Goal: Find specific page/section: Find specific page/section

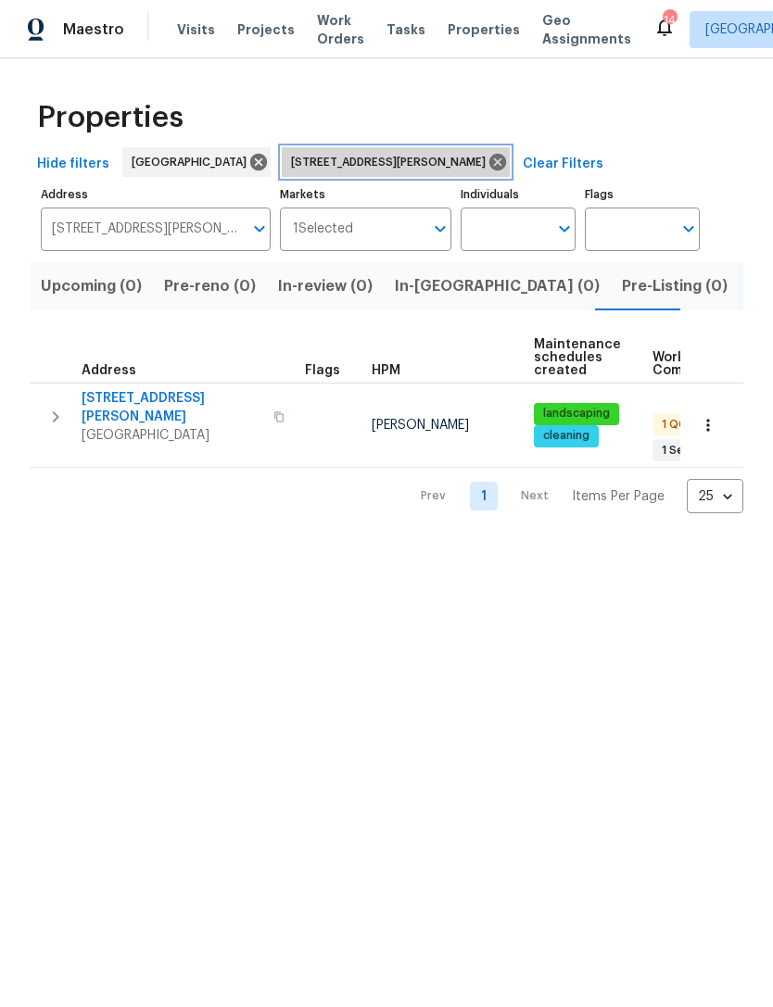
click at [487, 172] on icon at bounding box center [497, 162] width 20 height 20
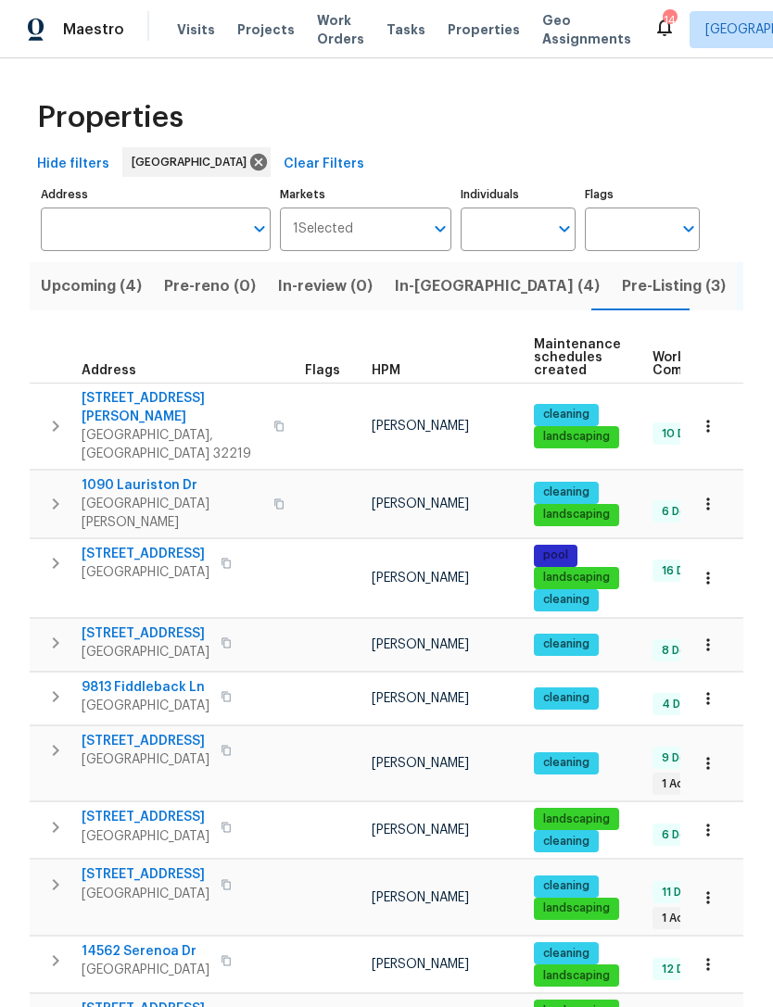
click at [622, 299] on span "Pre-Listing (3)" at bounding box center [674, 286] width 104 height 26
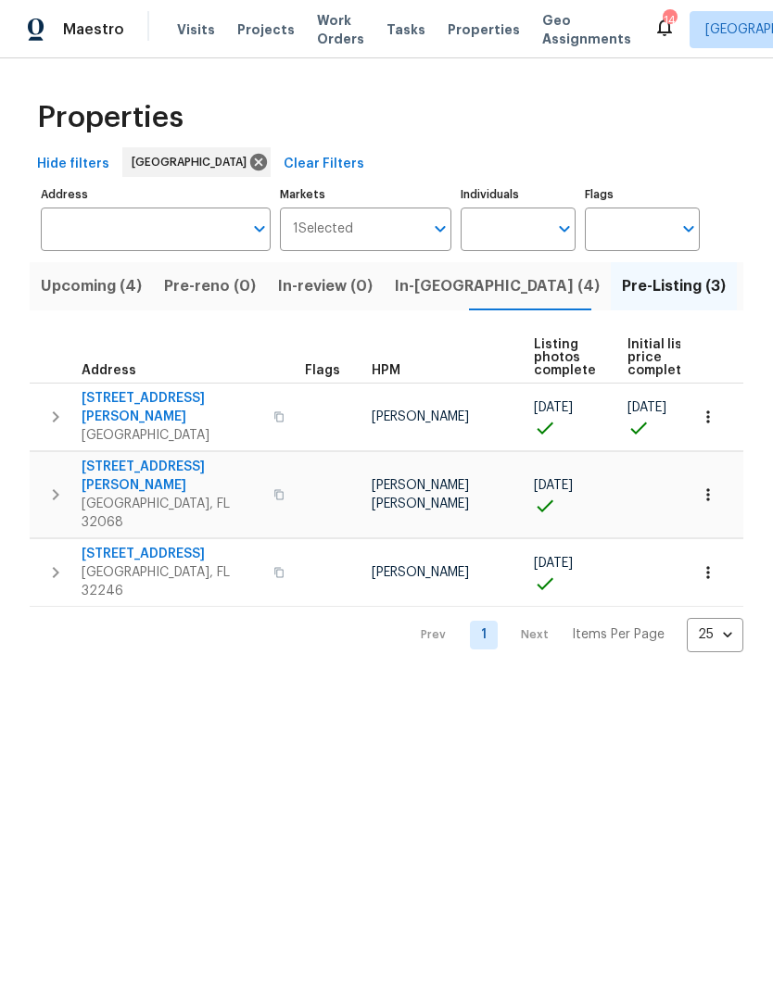
click at [399, 299] on span "In-reno (4)" at bounding box center [497, 286] width 205 height 26
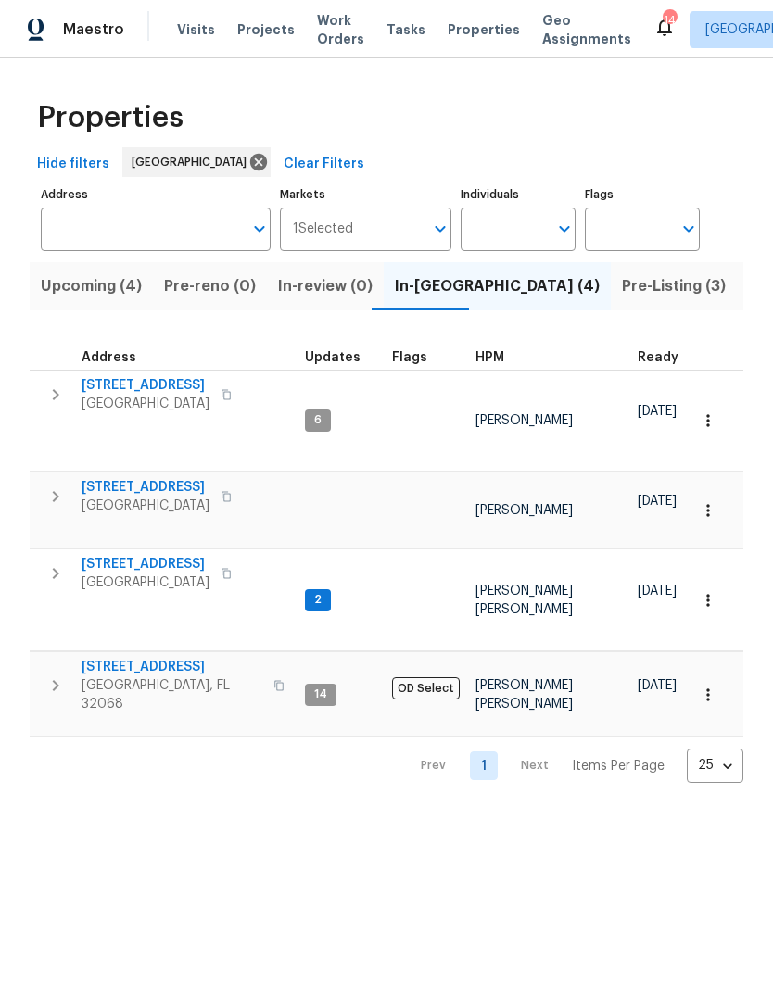
click at [151, 574] on span "Green Cove Springs, FL 32043" at bounding box center [146, 583] width 128 height 19
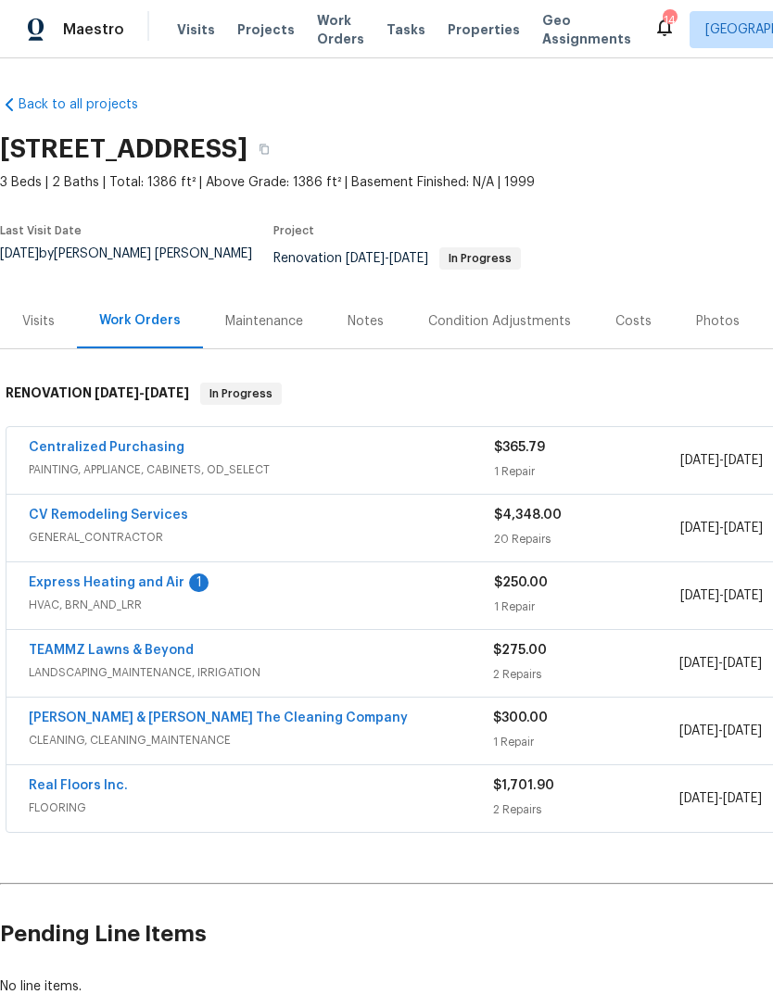
click at [72, 588] on link "Express Heating and Air" at bounding box center [107, 582] width 156 height 13
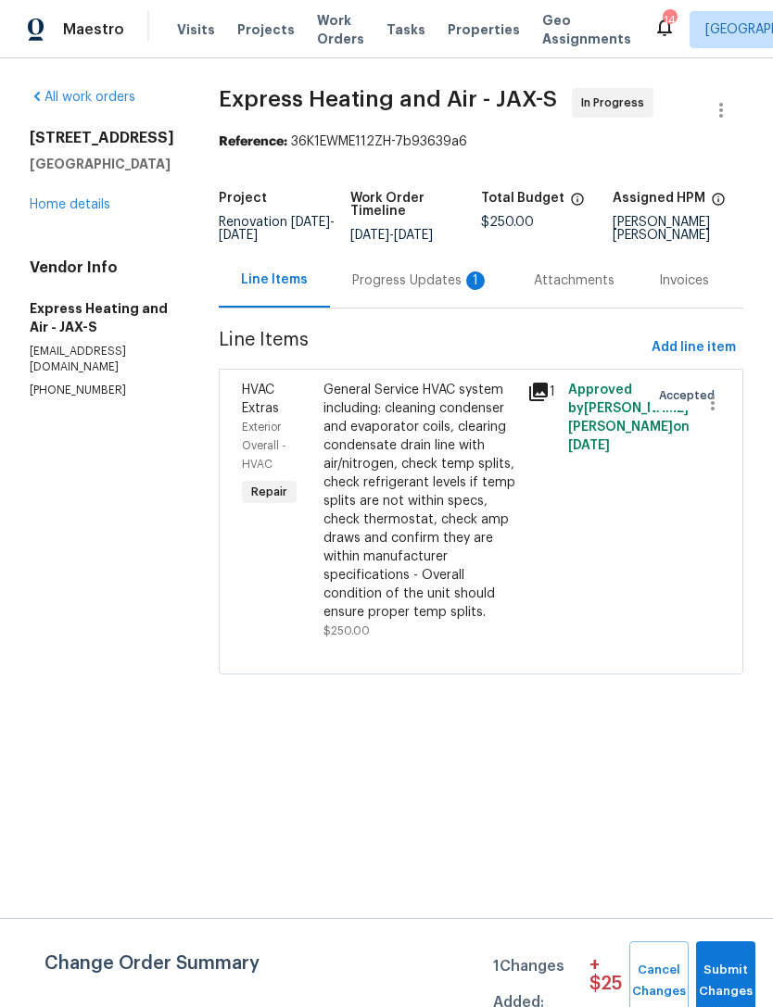
click at [395, 308] on div "Progress Updates 1" at bounding box center [421, 280] width 182 height 55
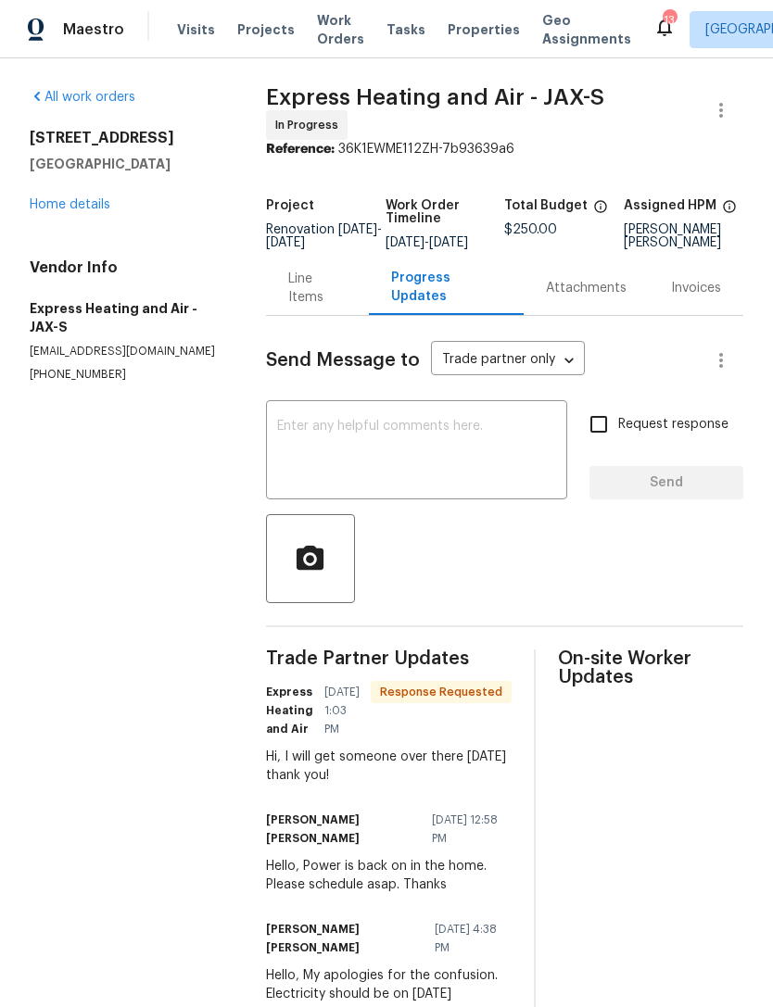
click at [308, 307] on div "Line Items" at bounding box center [317, 288] width 59 height 37
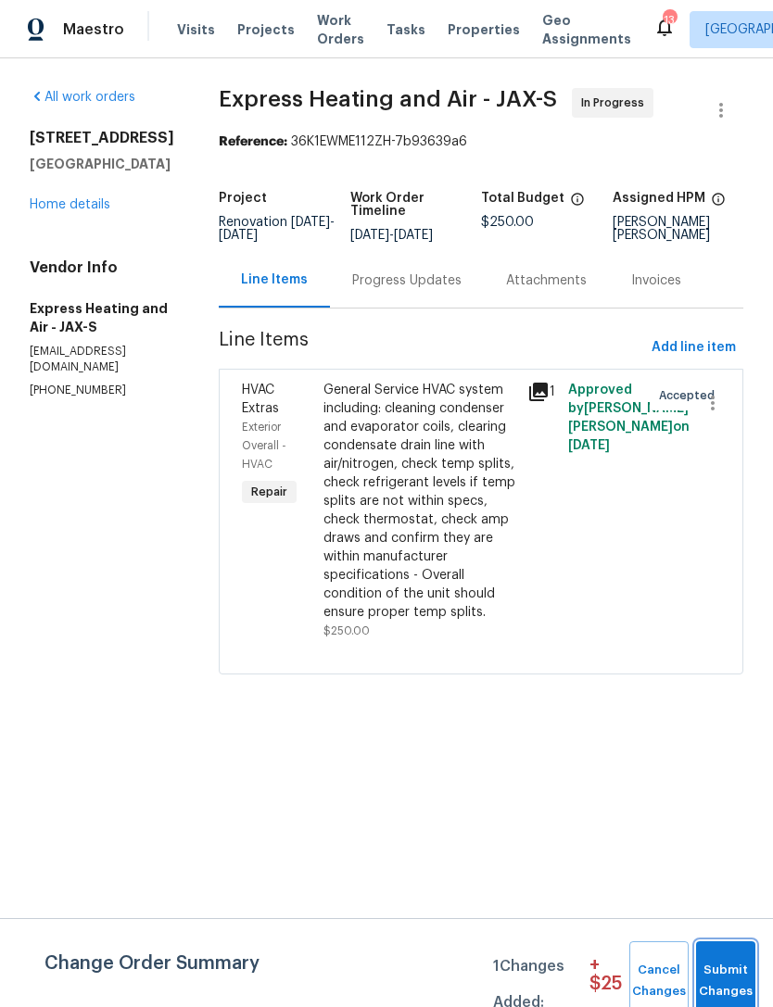
click at [724, 971] on span "Submit Changes" at bounding box center [725, 981] width 41 height 43
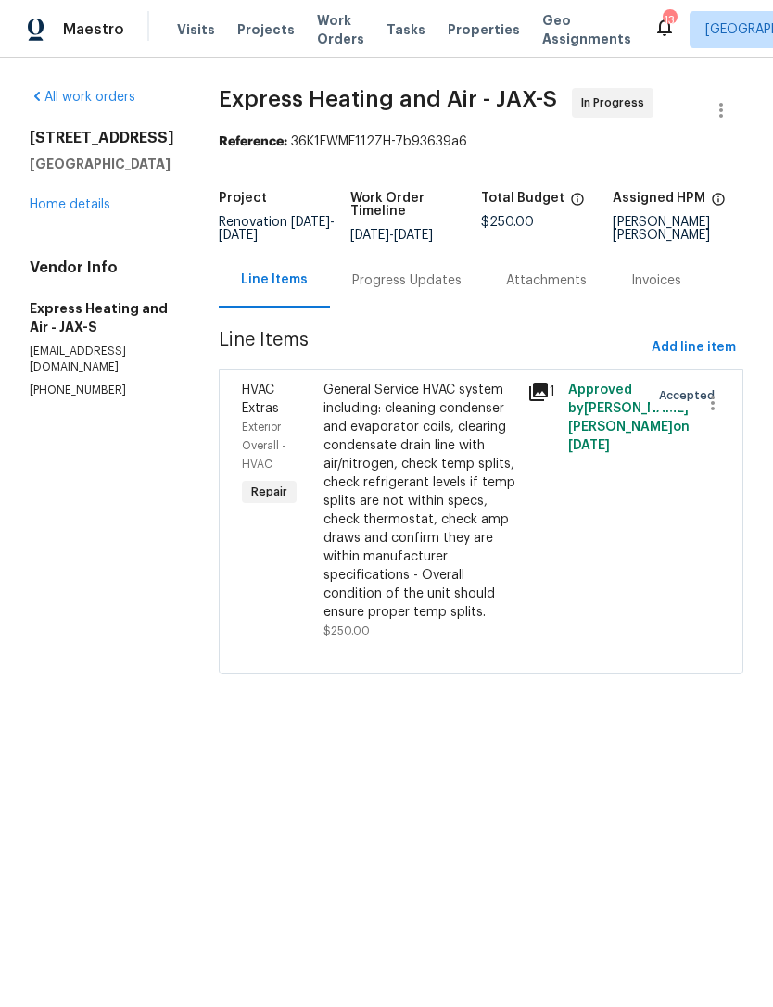
click at [76, 211] on link "Home details" at bounding box center [70, 204] width 81 height 13
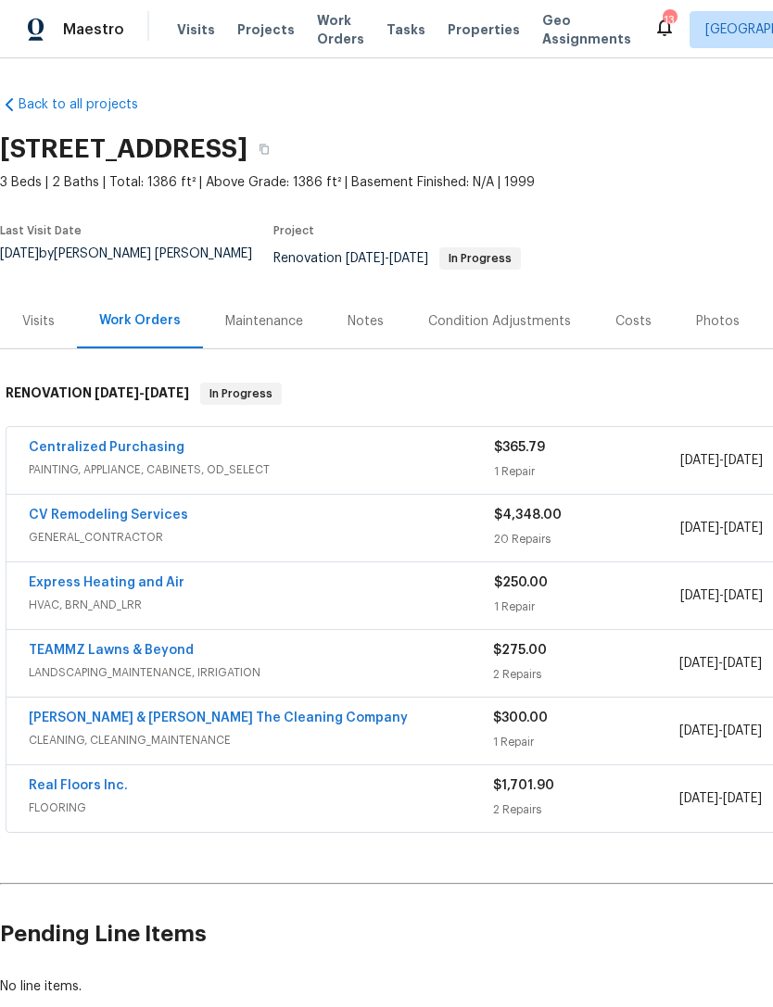
click at [78, 537] on span "GENERAL_CONTRACTOR" at bounding box center [261, 537] width 465 height 19
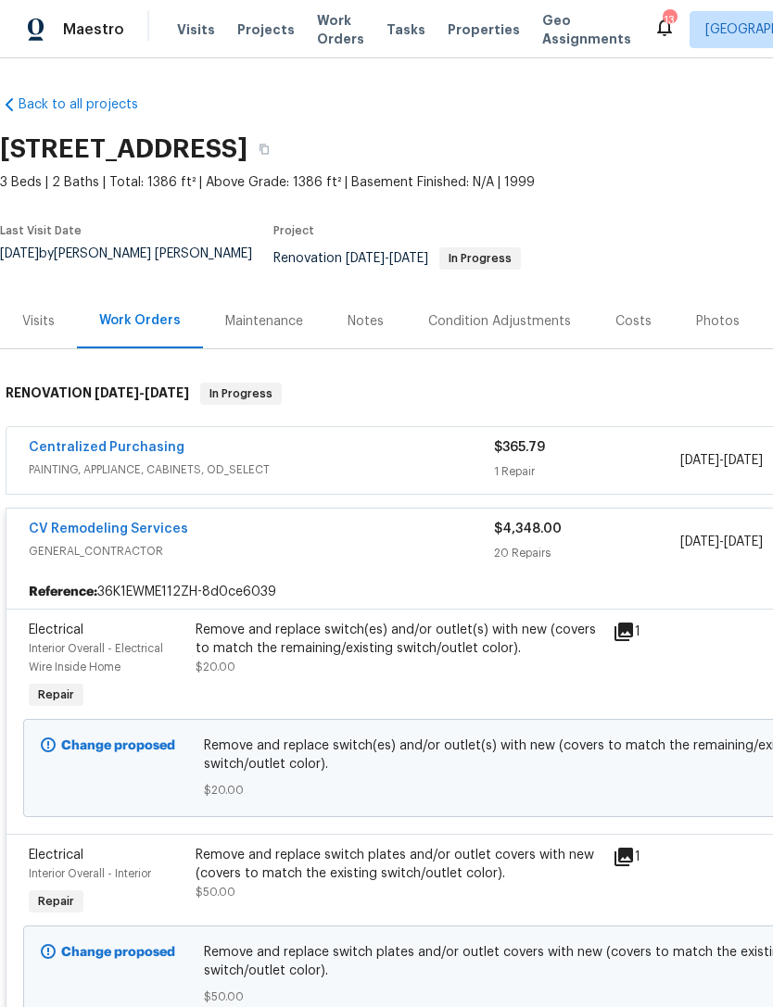
click at [90, 536] on link "CV Remodeling Services" at bounding box center [108, 529] width 159 height 13
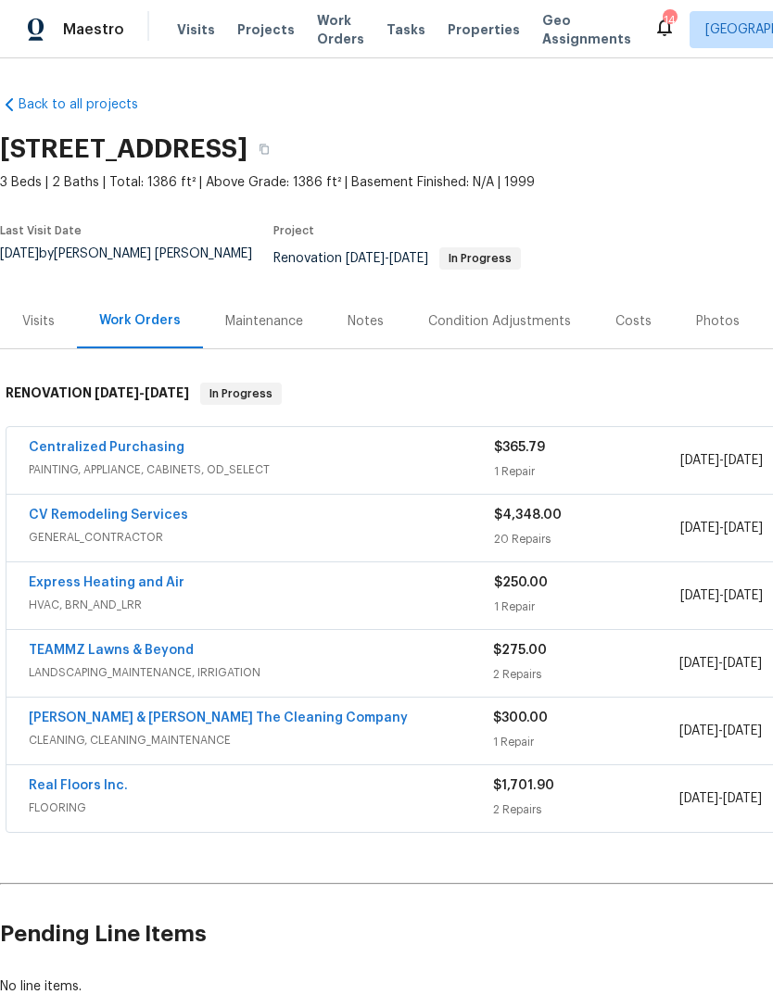
click at [628, 331] on div "Costs" at bounding box center [633, 321] width 36 height 19
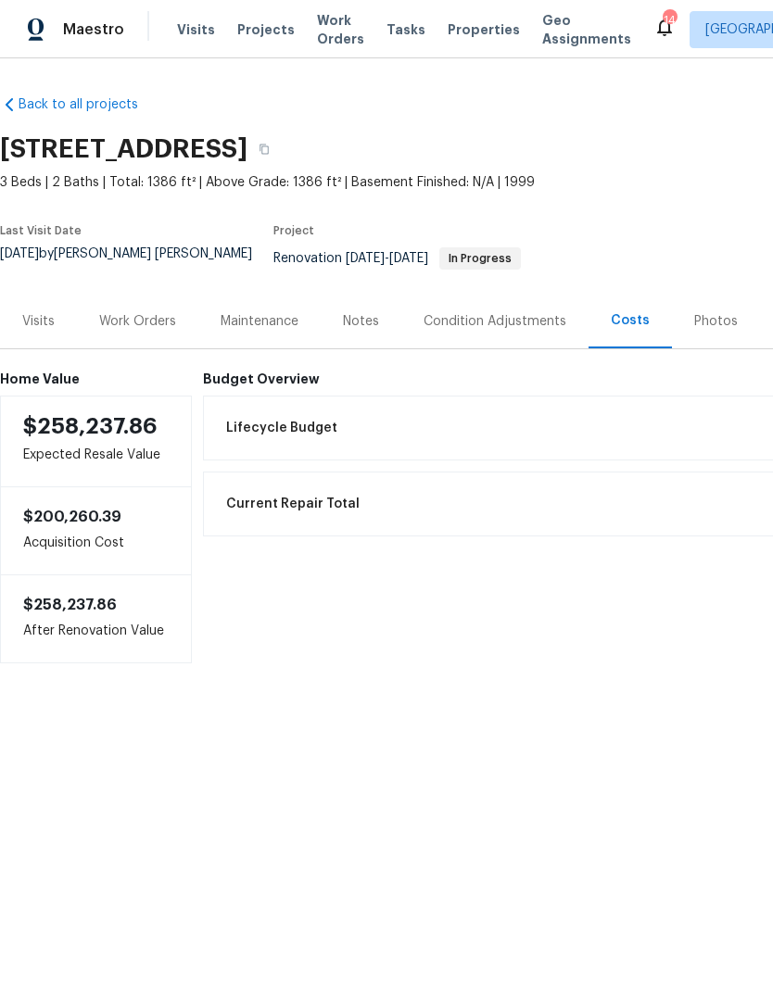
click at [28, 321] on div "Visits" at bounding box center [38, 321] width 32 height 19
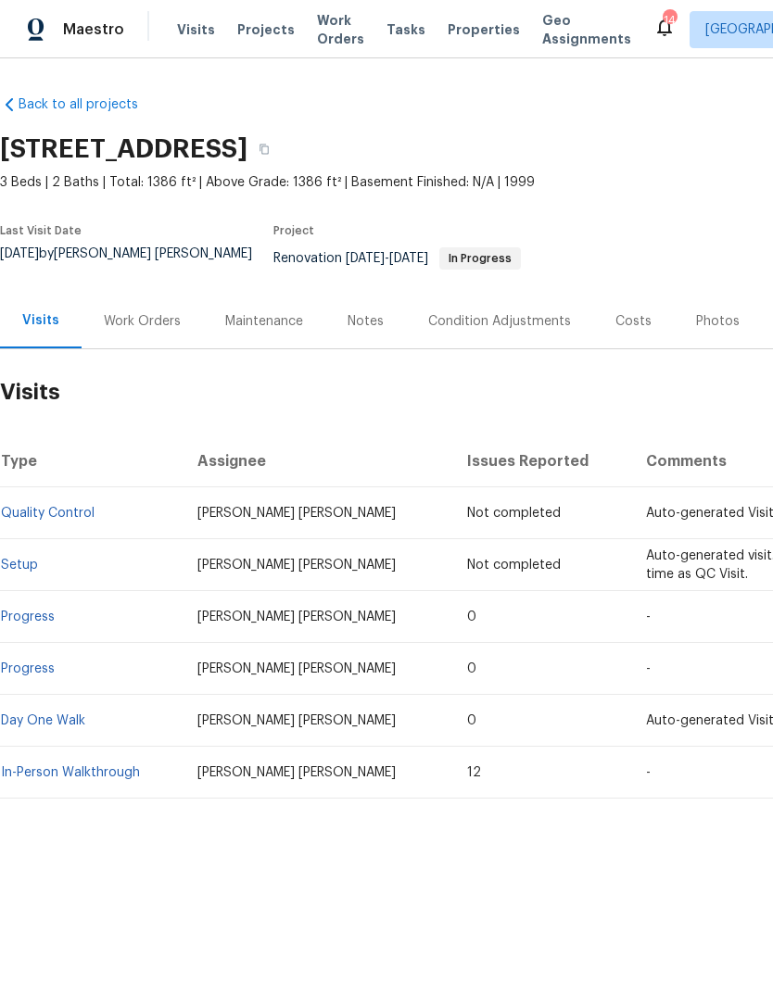
click at [361, 330] on div "Notes" at bounding box center [365, 321] width 36 height 19
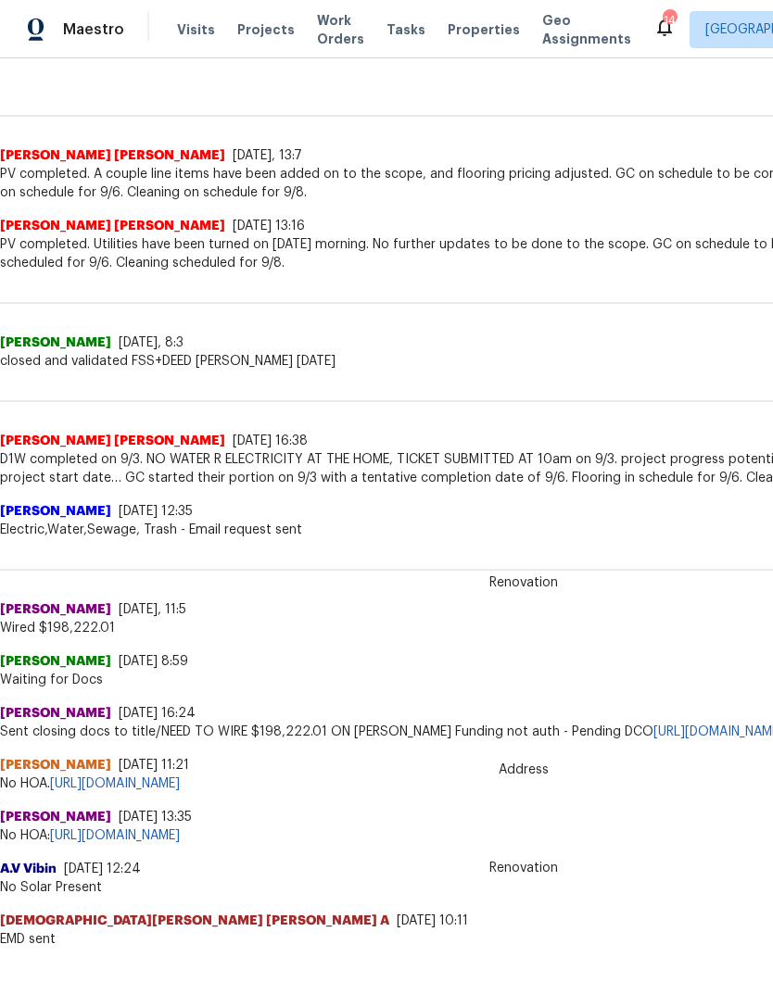
scroll to position [465, 0]
